Goal: Task Accomplishment & Management: Manage account settings

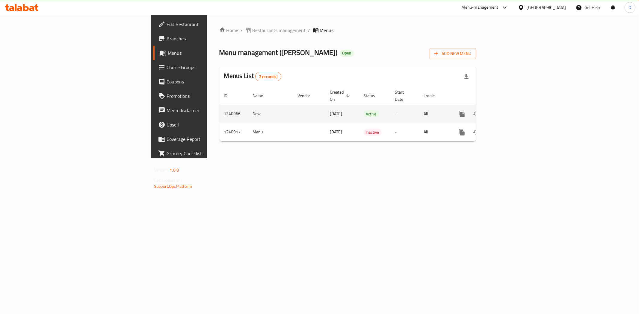
click at [512, 107] on link "enhanced table" at bounding box center [505, 114] width 14 height 14
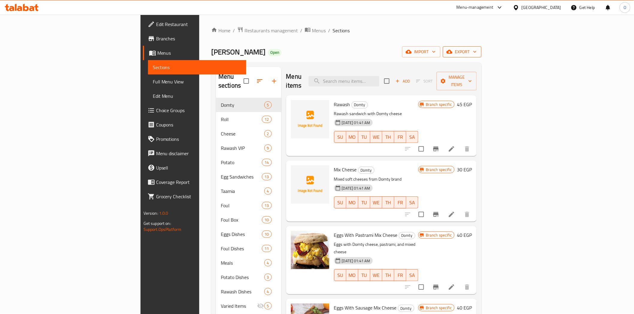
click at [481, 47] on button "export" at bounding box center [462, 51] width 39 height 11
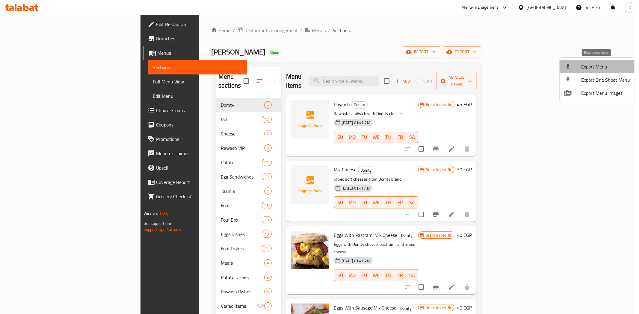
click at [585, 68] on span "Export Menu" at bounding box center [605, 66] width 49 height 7
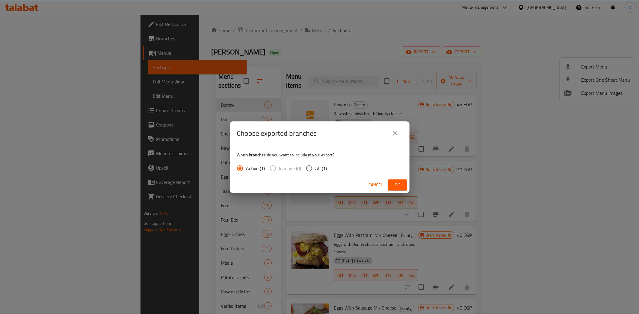
click at [399, 184] on span "Ok" at bounding box center [398, 184] width 10 height 7
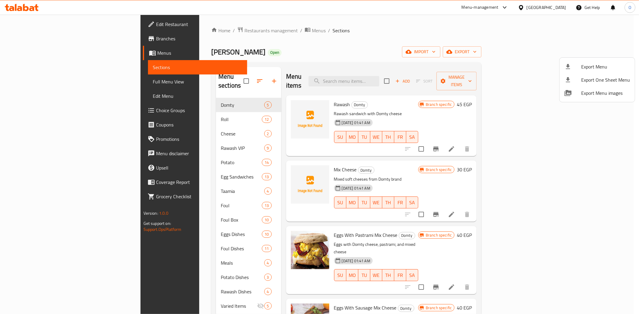
click at [358, 171] on div at bounding box center [319, 157] width 639 height 314
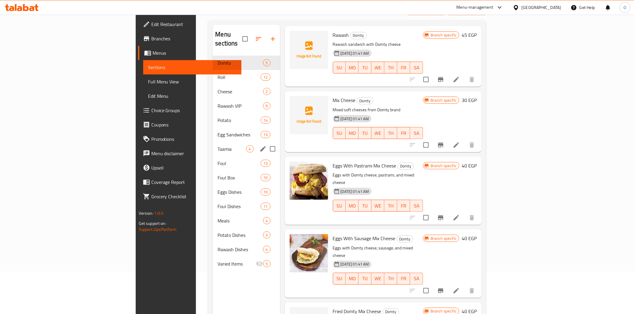
scroll to position [17, 0]
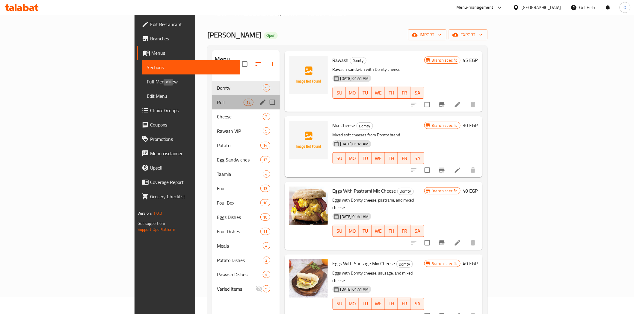
click at [217, 99] on span "Roll" at bounding box center [230, 102] width 27 height 7
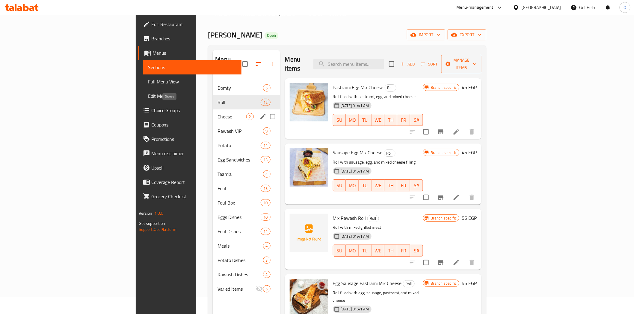
click at [217, 113] on span "Cheese" at bounding box center [231, 116] width 28 height 7
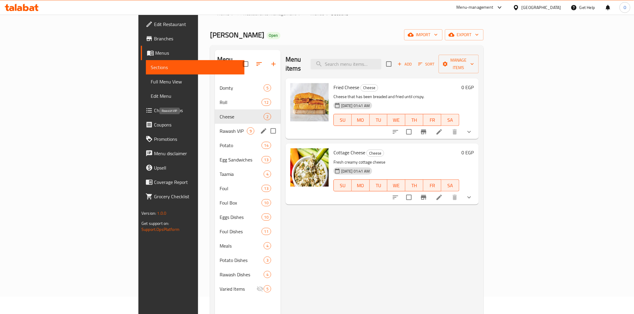
click at [220, 128] on span "Rawash VIP" at bounding box center [233, 131] width 27 height 7
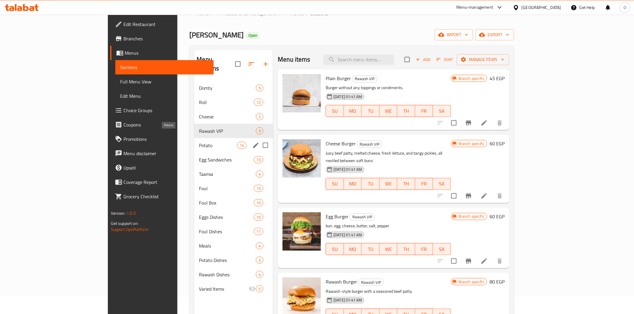
click at [199, 142] on span "Potato" at bounding box center [218, 145] width 38 height 7
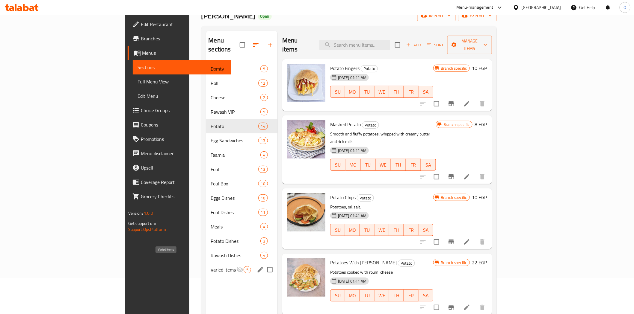
scroll to position [84, 0]
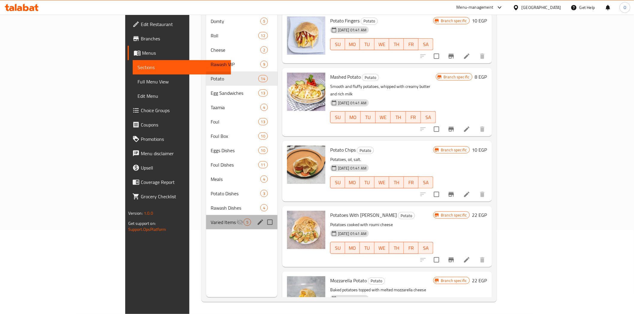
click at [206, 218] on div "Varied Items 5" at bounding box center [242, 222] width 72 height 14
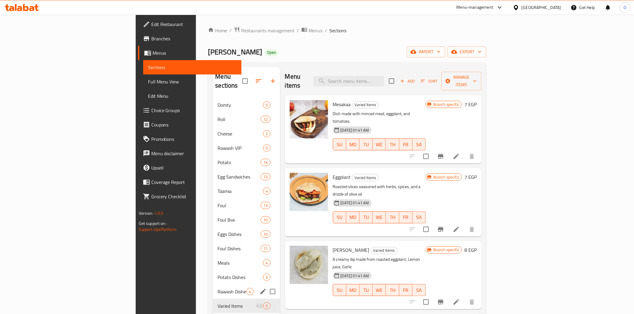
click at [213, 287] on div "Rawash Dishes 4" at bounding box center [246, 292] width 67 height 14
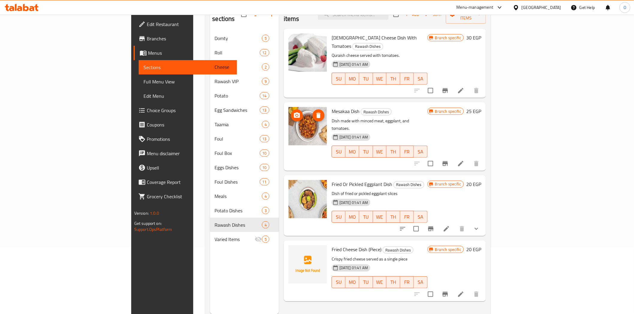
scroll to position [50, 0]
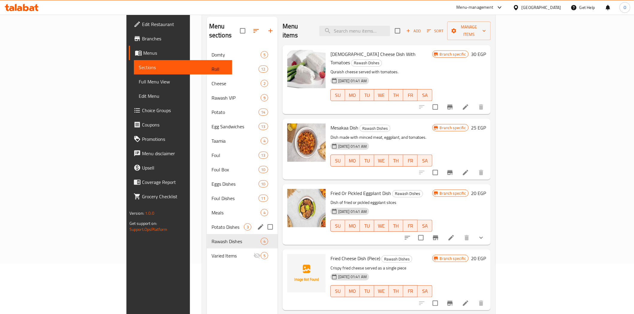
click at [211, 224] on span "Potato Dishes" at bounding box center [227, 227] width 32 height 7
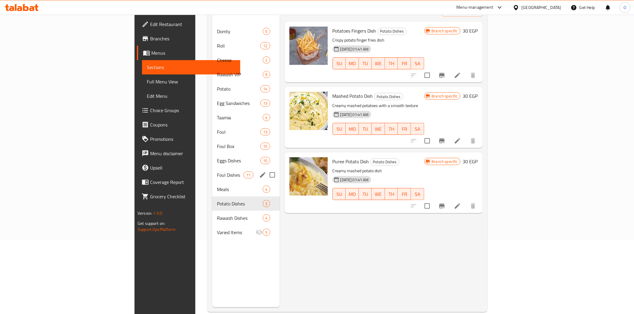
scroll to position [84, 0]
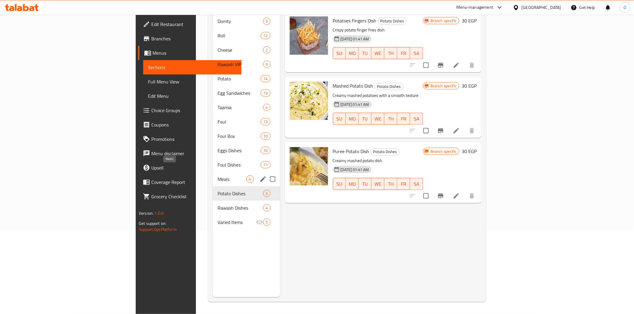
click at [217, 176] on span "Meals" at bounding box center [231, 179] width 28 height 7
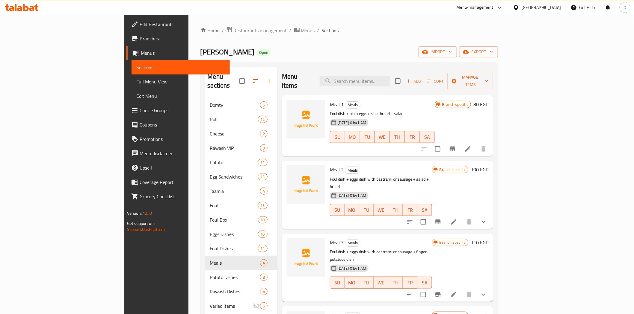
scroll to position [66, 0]
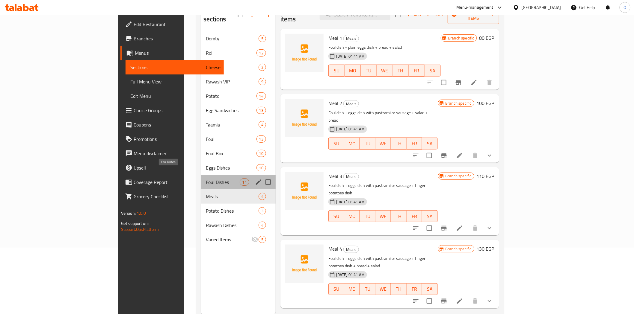
click at [209, 179] on span "Foul Dishes" at bounding box center [223, 182] width 34 height 7
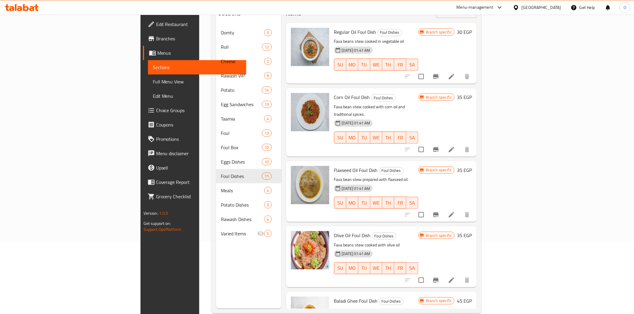
scroll to position [84, 0]
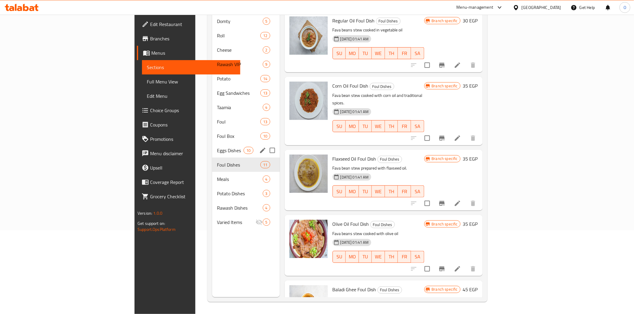
click at [217, 147] on span "Eggs Dishes" at bounding box center [230, 150] width 27 height 7
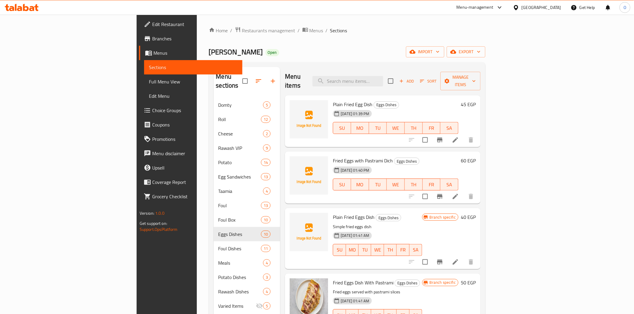
scroll to position [84, 0]
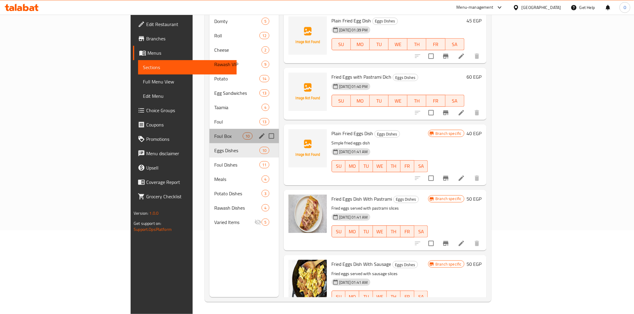
click at [209, 132] on div "Foul Box 10" at bounding box center [243, 136] width 69 height 14
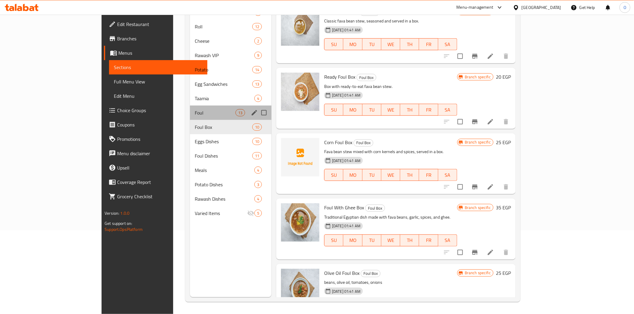
click at [196, 118] on div "Foul 13" at bounding box center [230, 113] width 81 height 14
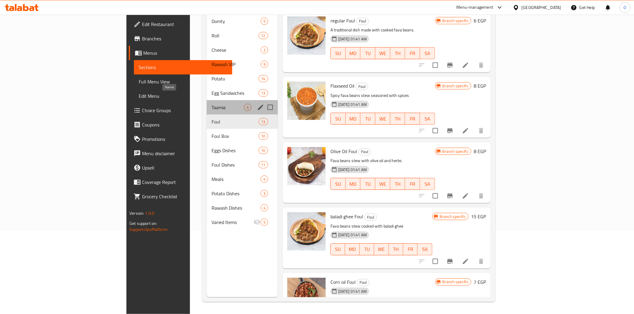
click at [211, 104] on span "Taamia" at bounding box center [227, 107] width 32 height 7
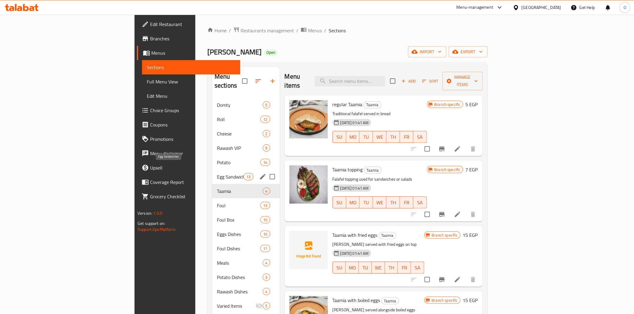
click at [217, 173] on span "Egg Sandwiches" at bounding box center [230, 176] width 27 height 7
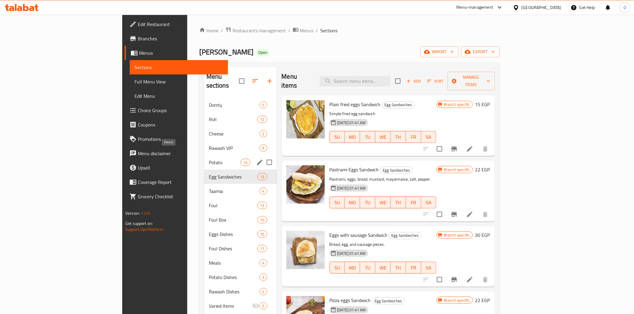
click at [209, 159] on span "Potato" at bounding box center [225, 162] width 32 height 7
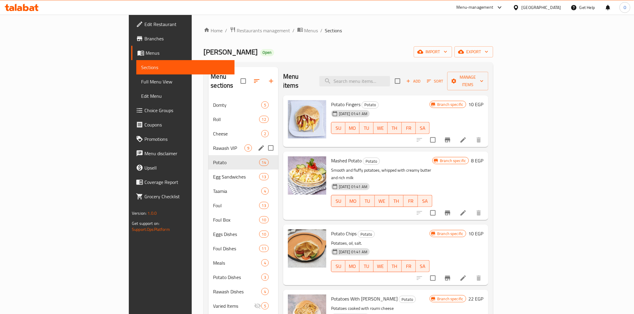
click at [208, 146] on div "Rawash VIP 9" at bounding box center [243, 148] width 70 height 14
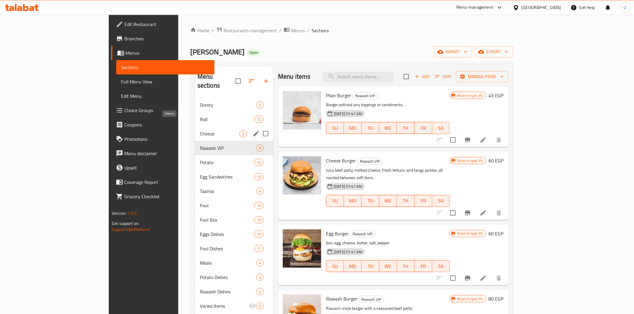
click at [200, 130] on span "Cheese" at bounding box center [220, 133] width 40 height 7
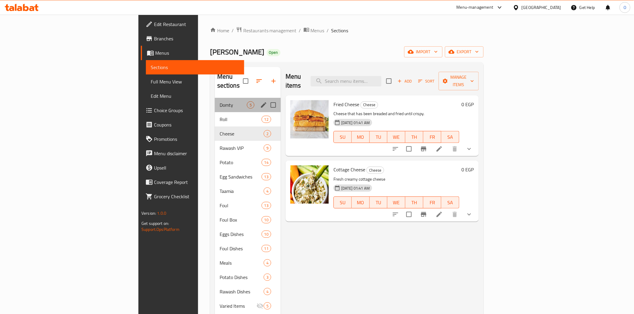
click at [215, 101] on div "Domty 5" at bounding box center [248, 105] width 66 height 14
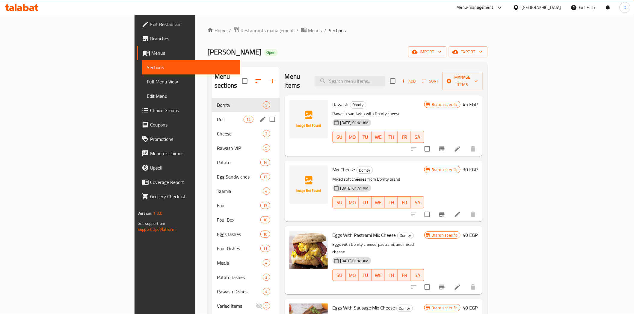
click at [217, 116] on span "Roll" at bounding box center [230, 119] width 27 height 7
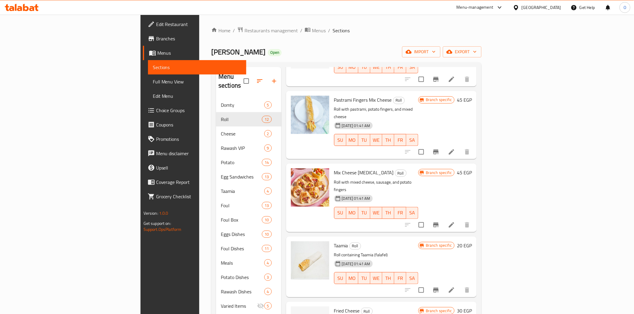
scroll to position [432, 0]
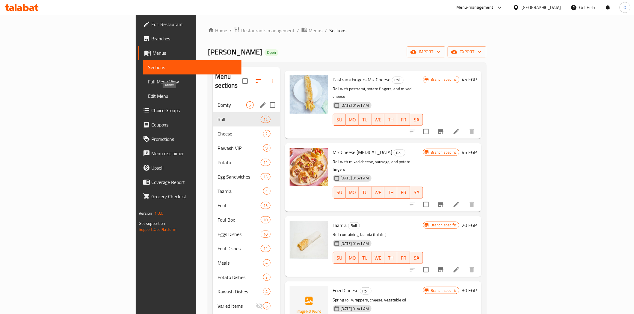
click at [217, 102] on span "Domty" at bounding box center [231, 105] width 28 height 7
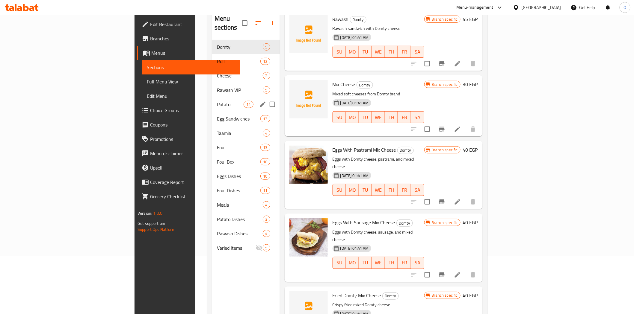
scroll to position [50, 0]
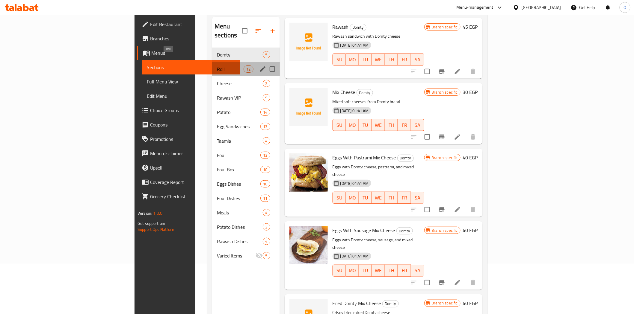
click at [217, 66] on span "Roll" at bounding box center [230, 69] width 27 height 7
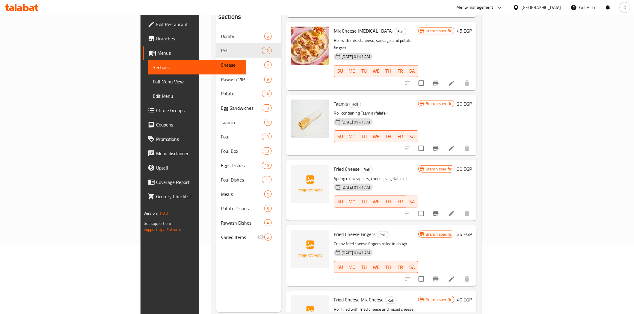
scroll to position [84, 0]
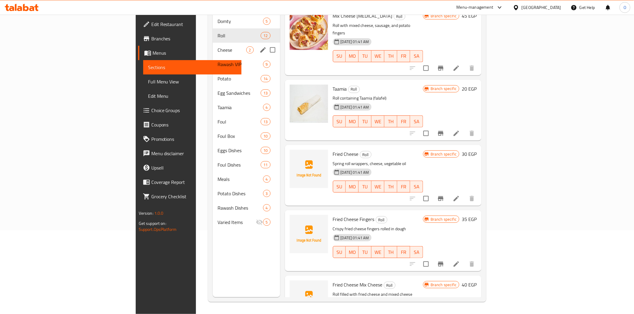
click at [217, 46] on span "Cheese" at bounding box center [231, 49] width 28 height 7
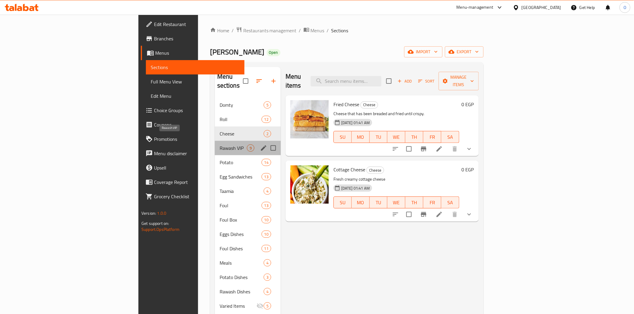
click at [220, 145] on span "Rawash VIP" at bounding box center [233, 148] width 27 height 7
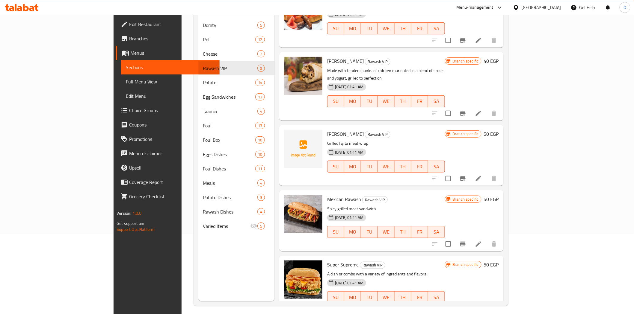
scroll to position [84, 0]
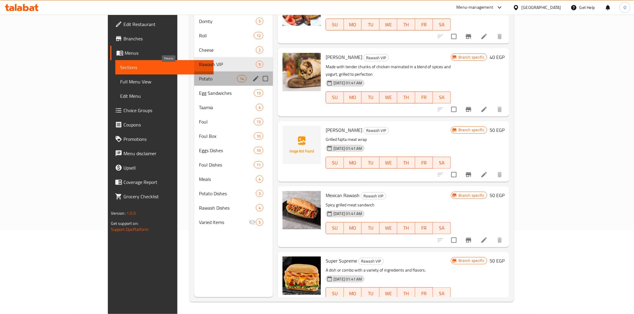
click at [205, 75] on span "Potato" at bounding box center [218, 78] width 38 height 7
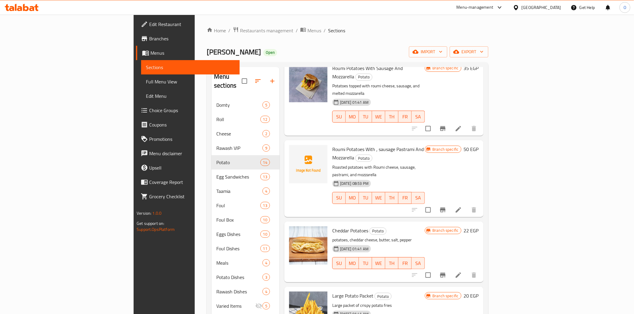
scroll to position [598, 0]
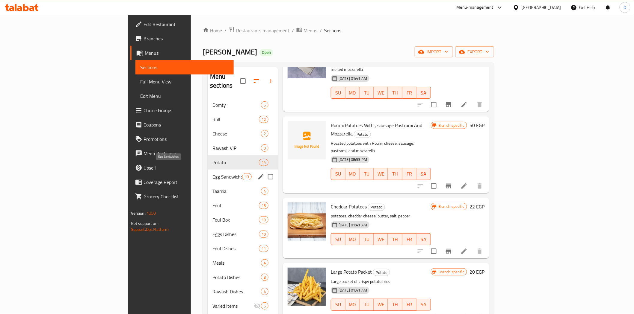
click at [212, 173] on span "Egg Sandwiches" at bounding box center [227, 176] width 30 height 7
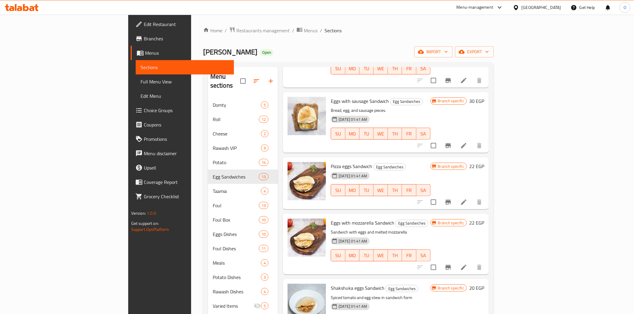
scroll to position [76, 0]
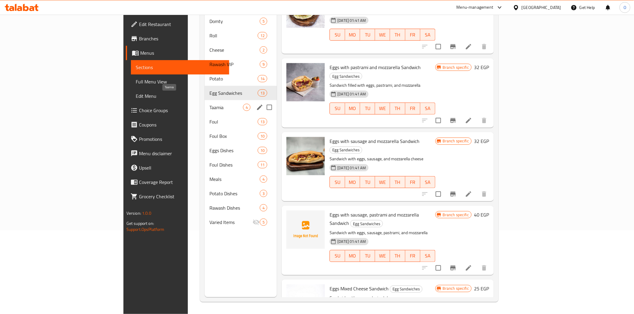
click at [209, 104] on span "Taamia" at bounding box center [226, 107] width 34 height 7
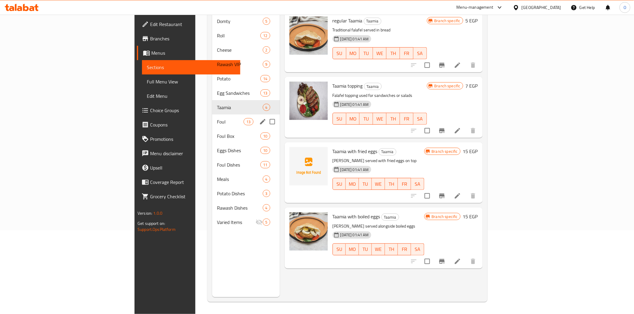
click at [217, 118] on span "Foul" at bounding box center [230, 121] width 27 height 7
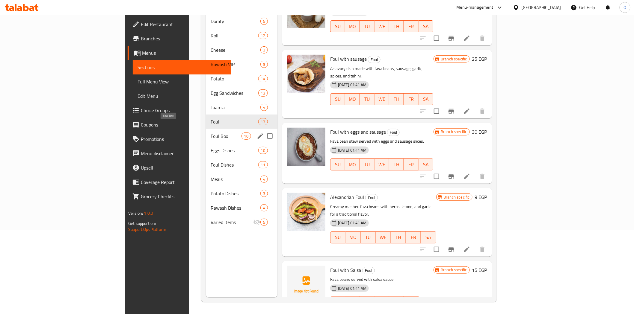
click at [211, 133] on span "Foul Box" at bounding box center [226, 136] width 31 height 7
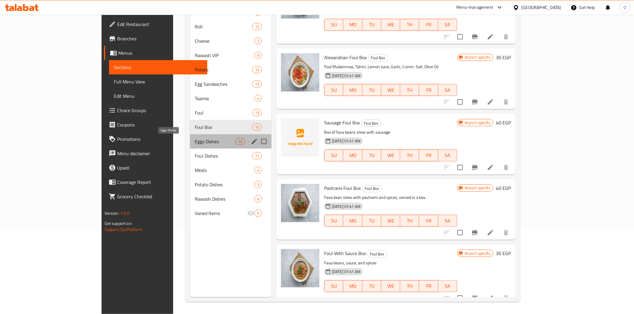
click at [197, 145] on span "Eggs Dishes" at bounding box center [215, 141] width 40 height 7
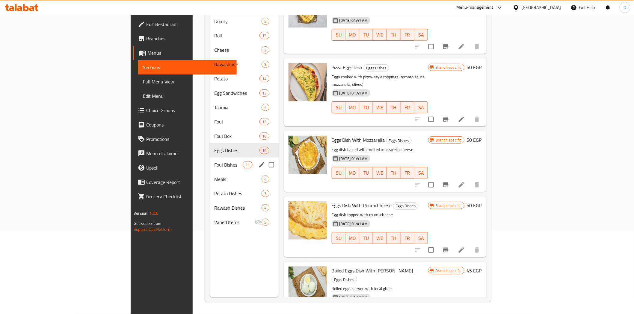
click at [209, 158] on div "Foul Dishes 11" at bounding box center [243, 165] width 69 height 14
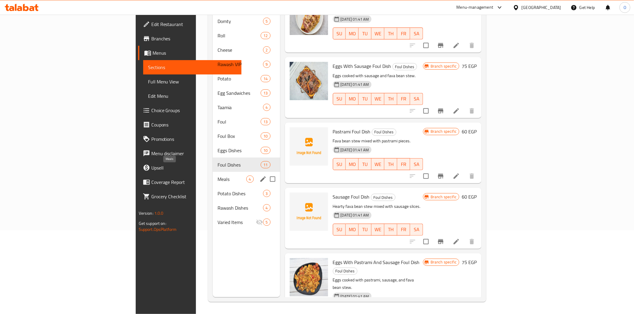
click at [217, 176] on span "Meals" at bounding box center [231, 179] width 28 height 7
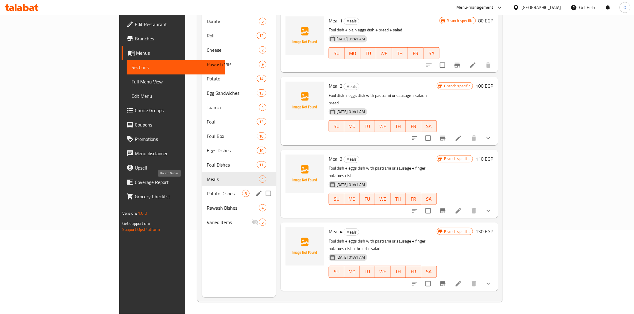
click at [207, 190] on span "Potato Dishes" at bounding box center [224, 193] width 35 height 7
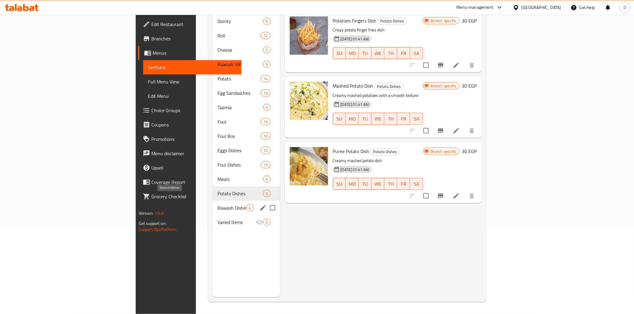
click at [217, 205] on span "Rawash Dishes" at bounding box center [231, 208] width 28 height 7
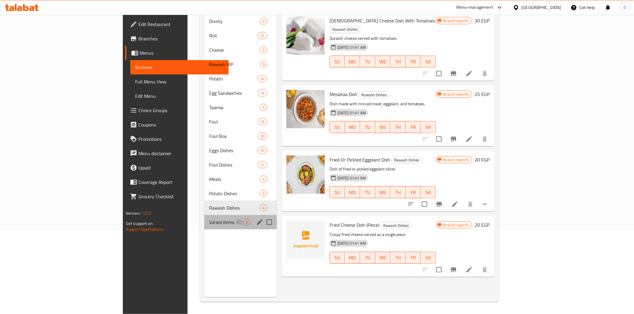
click at [204, 219] on div "Varied Items 5" at bounding box center [240, 222] width 72 height 14
